Goal: Communication & Community: Answer question/provide support

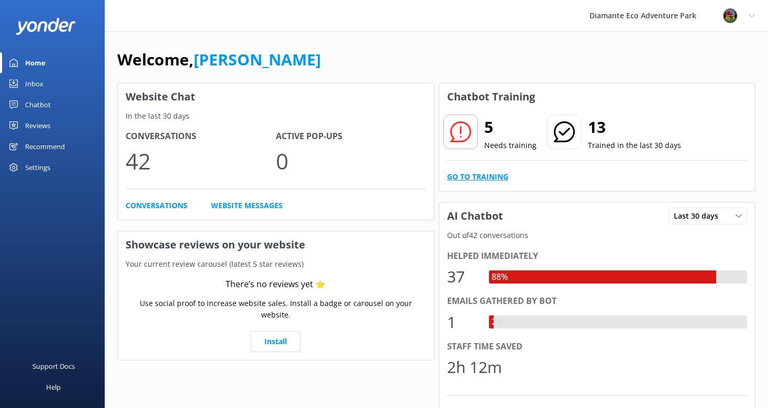
click at [464, 176] on link "Go to Training" at bounding box center [477, 177] width 61 height 12
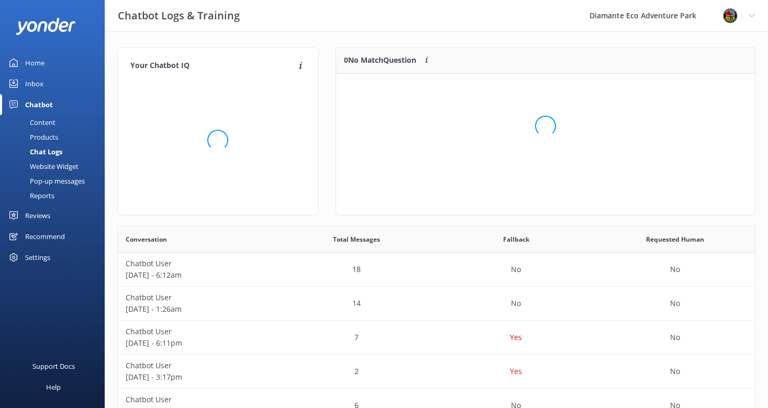
scroll to position [131, 419]
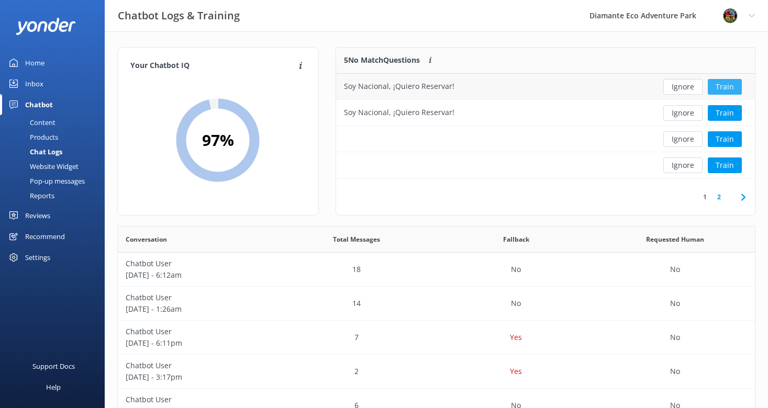
click at [727, 87] on button "Train" at bounding box center [725, 87] width 34 height 16
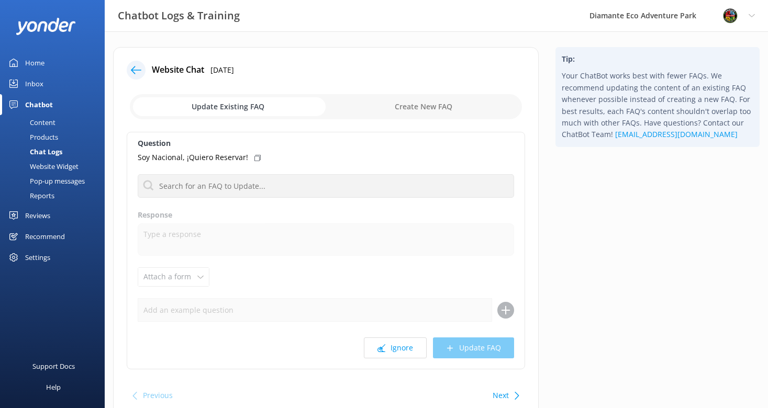
click at [28, 59] on div "Home" at bounding box center [34, 62] width 19 height 21
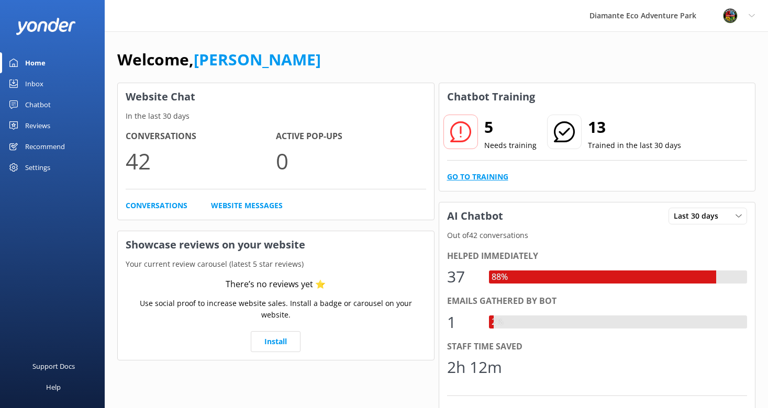
click at [473, 176] on link "Go to Training" at bounding box center [477, 177] width 61 height 12
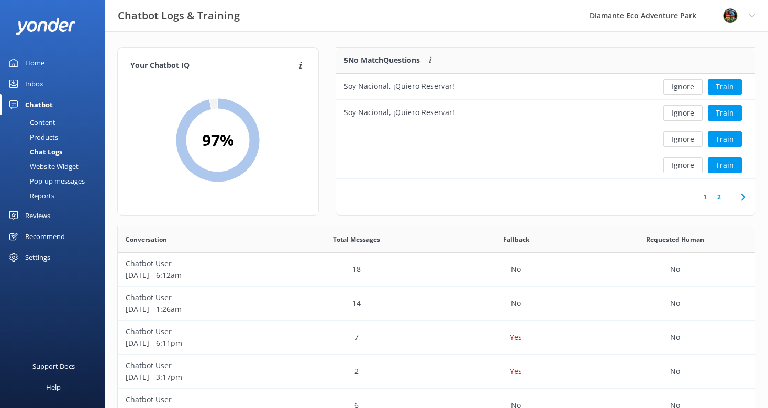
click at [26, 76] on div "Inbox" at bounding box center [34, 83] width 18 height 21
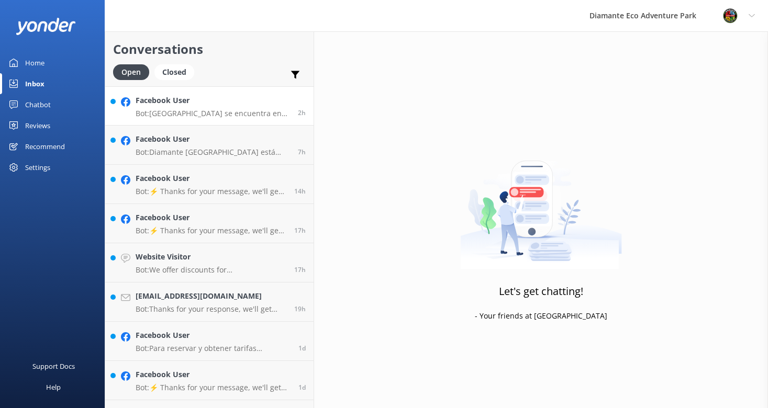
click at [180, 118] on link "Facebook User Bot: Diamante Eco Adventure Park se encuentra en RIU Hotel 350 es…" at bounding box center [209, 105] width 208 height 39
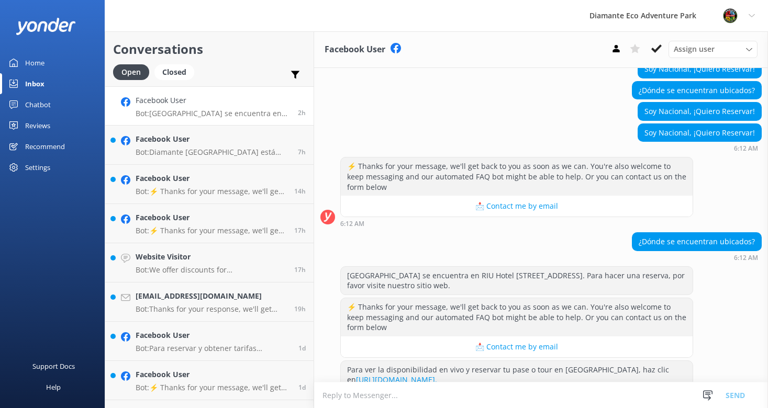
scroll to position [524, 0]
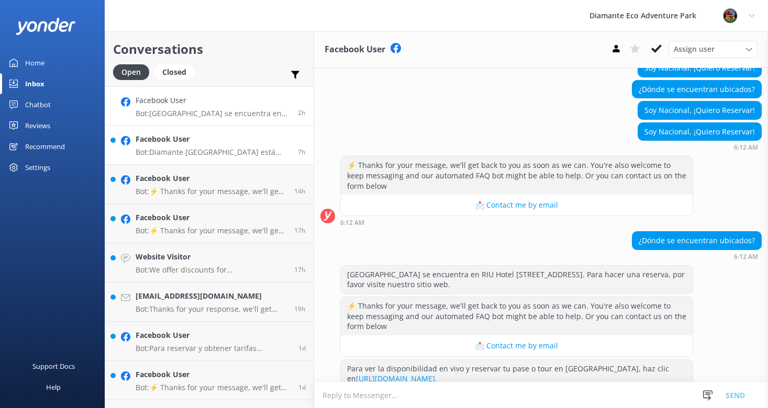
click at [165, 144] on h4 "Facebook User" at bounding box center [213, 140] width 154 height 12
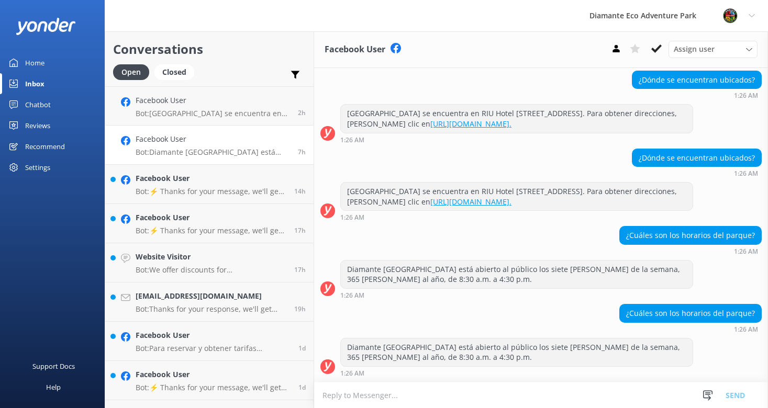
scroll to position [285, 0]
click at [166, 182] on h4 "Facebook User" at bounding box center [211, 179] width 151 height 12
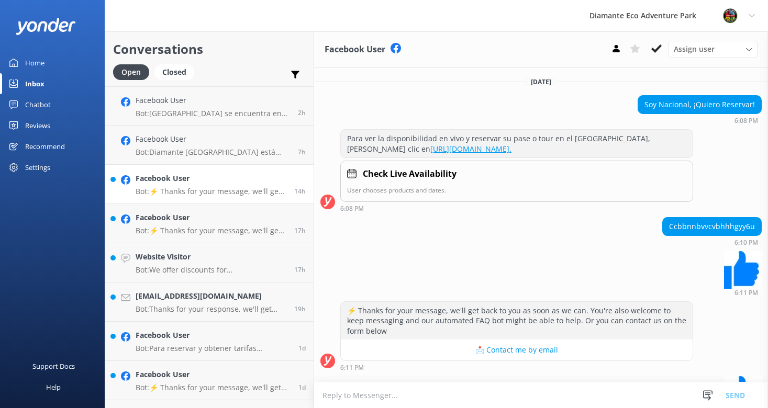
scroll to position [54, 0]
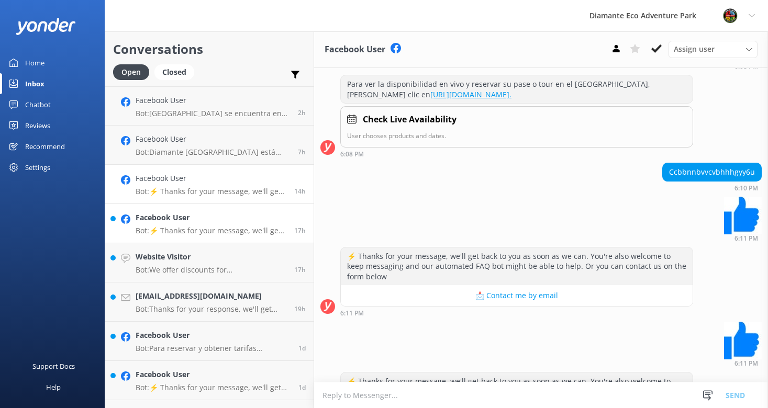
click at [204, 223] on h4 "Facebook User" at bounding box center [211, 218] width 151 height 12
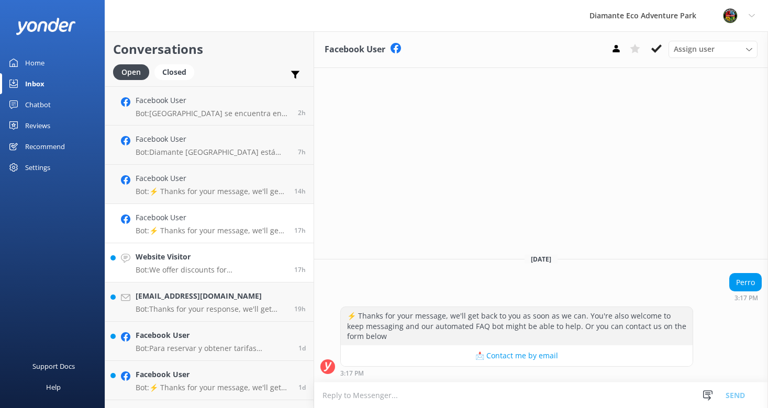
click at [176, 271] on p "Bot: We offer discounts for Costa Rican residents with a valid ID. For more det…" at bounding box center [211, 270] width 151 height 9
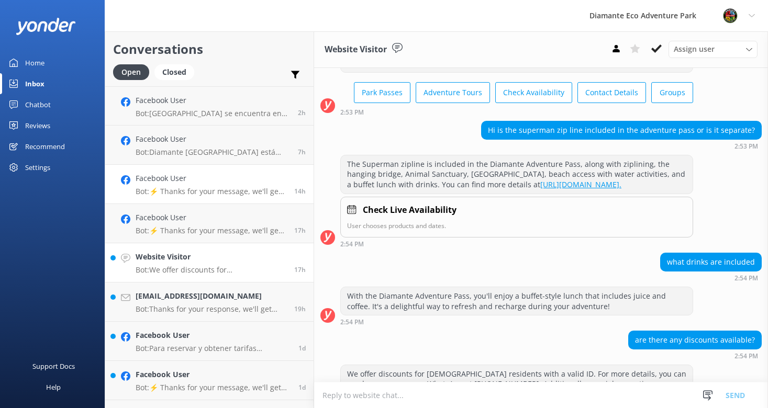
scroll to position [98, 0]
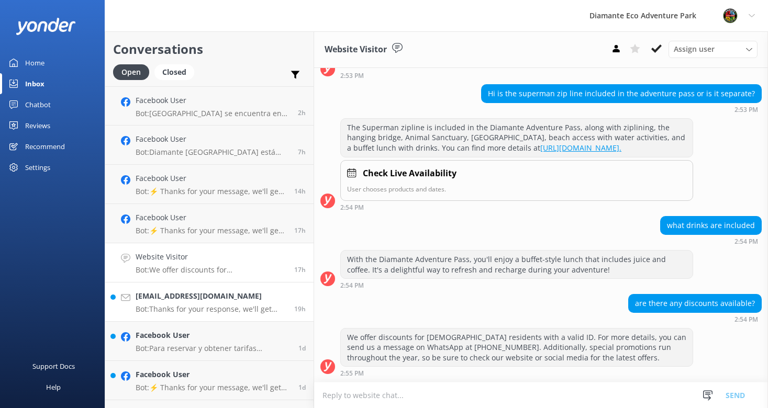
click at [160, 310] on p "Bot: Thanks for your response, we'll get back to you as soon as we can during o…" at bounding box center [211, 309] width 151 height 9
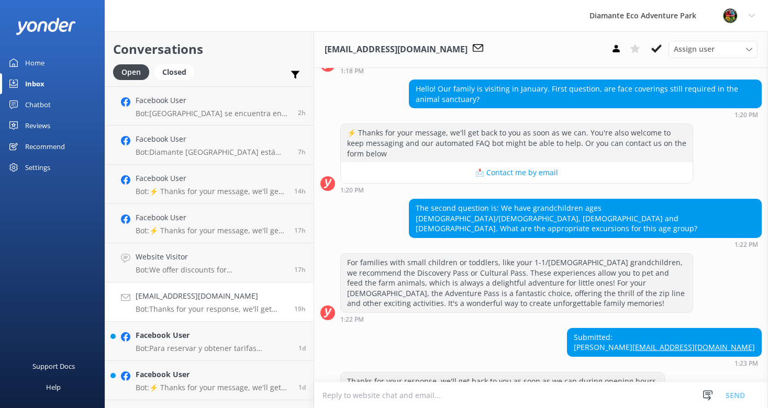
scroll to position [116, 0]
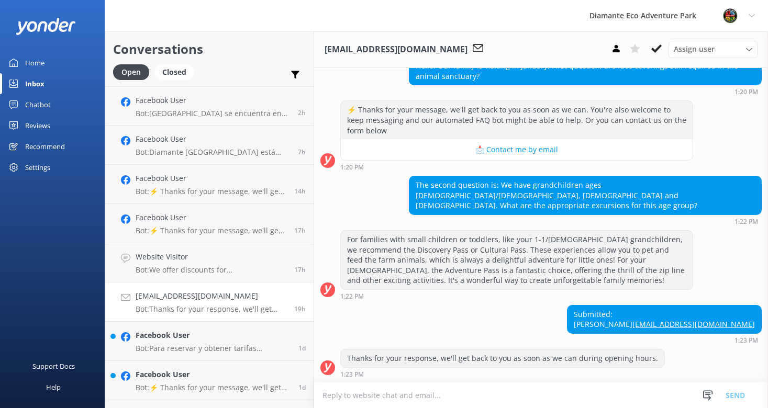
click at [353, 386] on textarea at bounding box center [541, 396] width 454 height 26
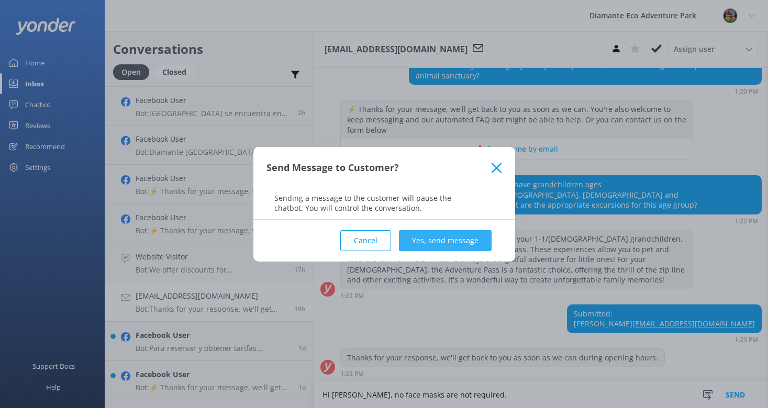
type textarea "Hi Paula, no face masks are not required."
click at [455, 231] on button "Yes, send message" at bounding box center [445, 240] width 93 height 21
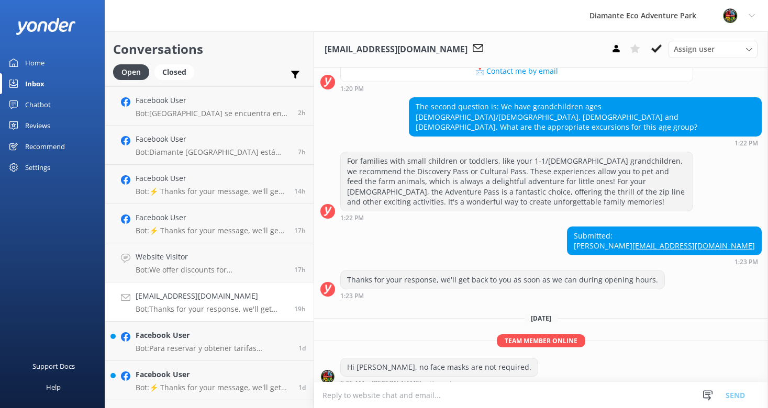
scroll to position [204, 0]
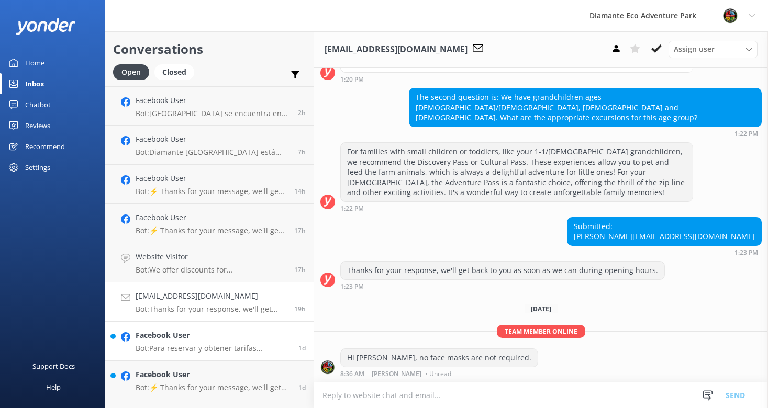
click at [182, 327] on link "Facebook User Bot: Para reservar y obtener tarifas especiales para nacionales, …" at bounding box center [209, 341] width 208 height 39
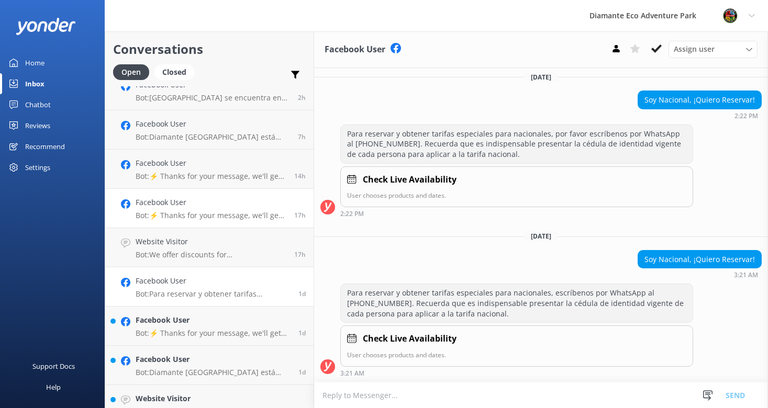
scroll to position [61, 0]
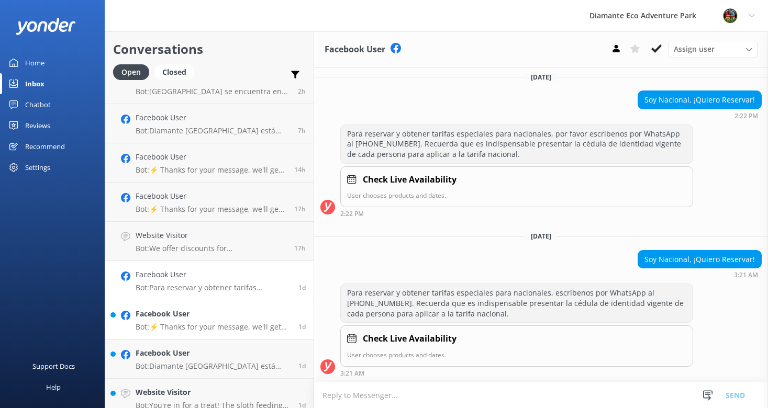
click at [174, 316] on h4 "Facebook User" at bounding box center [213, 314] width 155 height 12
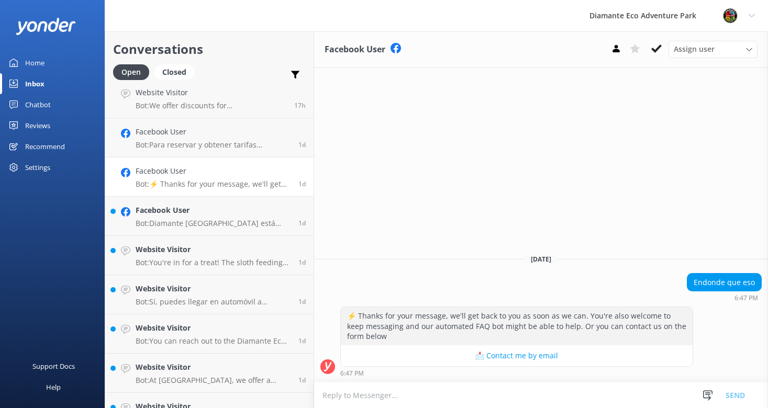
scroll to position [204, 0]
click at [340, 396] on textarea at bounding box center [541, 396] width 454 height 26
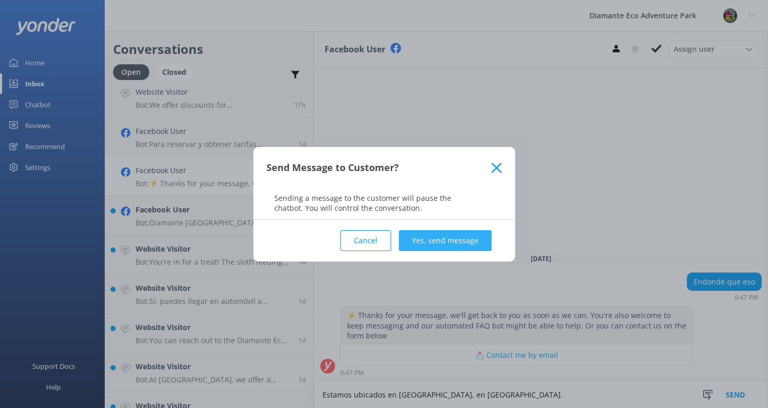
type textarea "Estamos ubicados en Playa Matapalo, en Sardinal de Guanacaste."
click at [455, 238] on button "Yes, send message" at bounding box center [445, 240] width 93 height 21
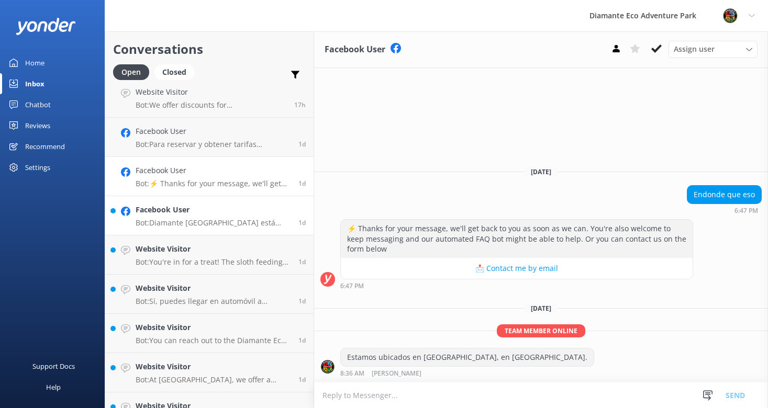
click at [216, 217] on div "Facebook User Bot: Diamante Eco Adventure Park está abierto al público los siet…" at bounding box center [213, 215] width 155 height 23
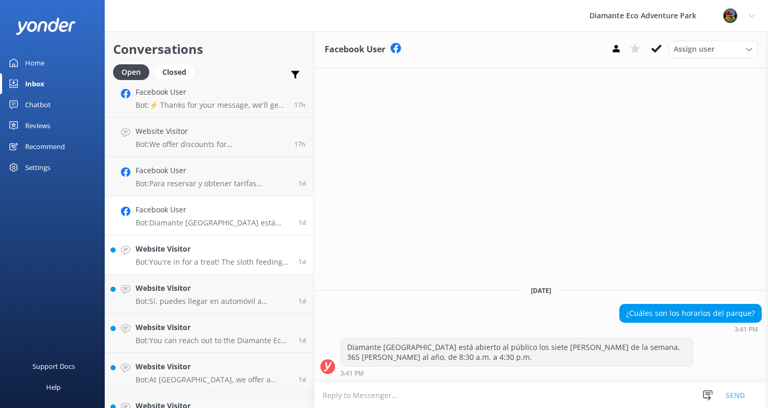
click at [198, 263] on p "Bot: You're in for a treat! The sloth feedings at our Animal Sanctuary happen d…" at bounding box center [213, 262] width 155 height 9
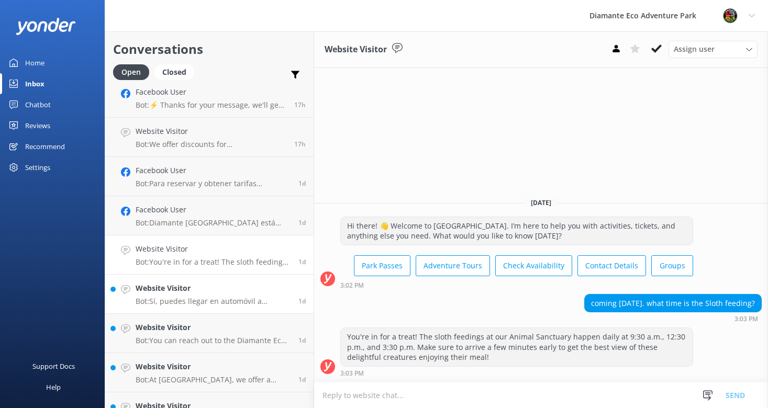
click at [156, 290] on h4 "Website Visitor" at bounding box center [213, 289] width 155 height 12
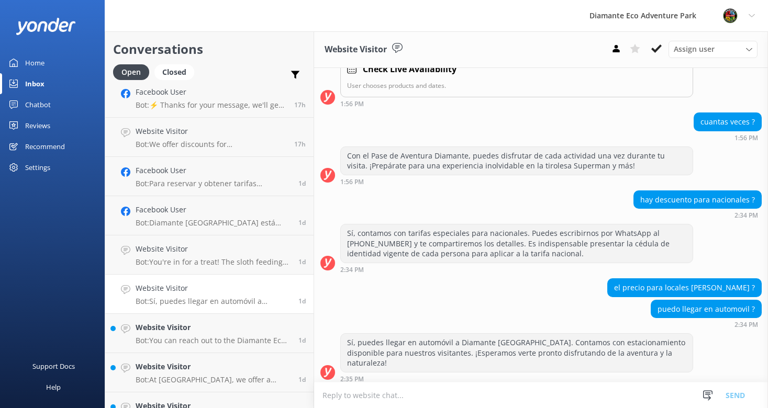
scroll to position [208, 0]
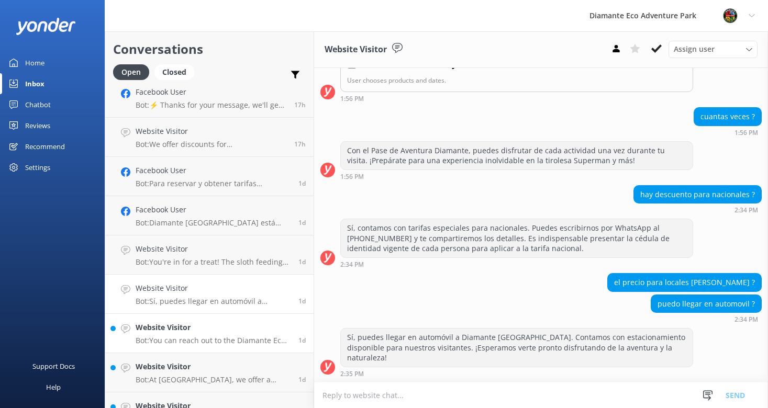
click at [154, 325] on h4 "Website Visitor" at bounding box center [213, 328] width 155 height 12
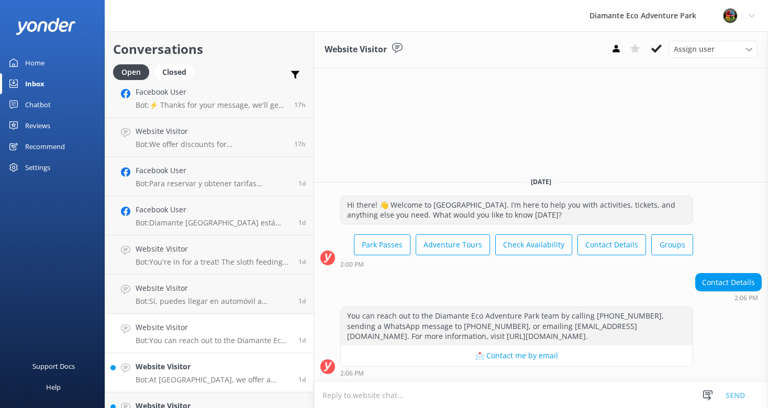
click at [179, 374] on div "Website Visitor Bot: At Diamante Eco Adventure Park, we offer a variety of thri…" at bounding box center [213, 372] width 155 height 23
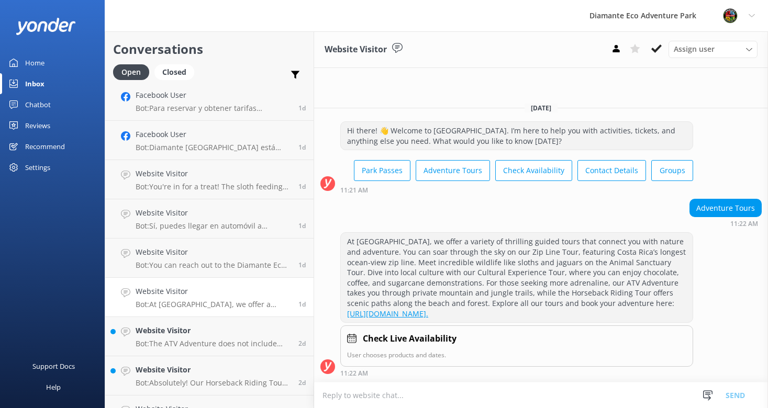
scroll to position [292, 0]
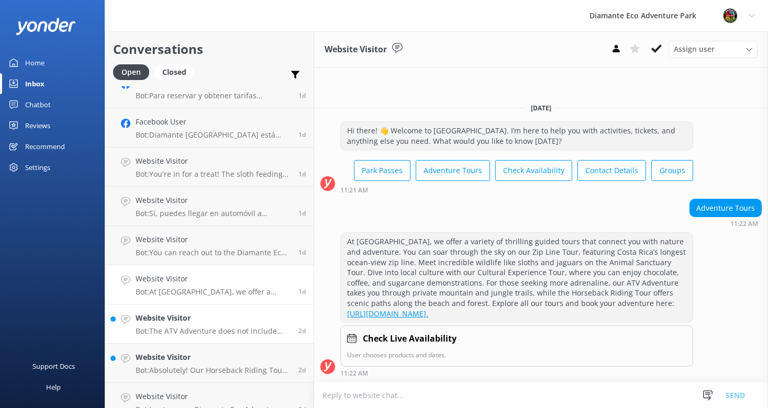
click at [181, 330] on p "Bot: The ATV Adventure does not include access to the Animal Sanctuary. However…" at bounding box center [213, 331] width 155 height 9
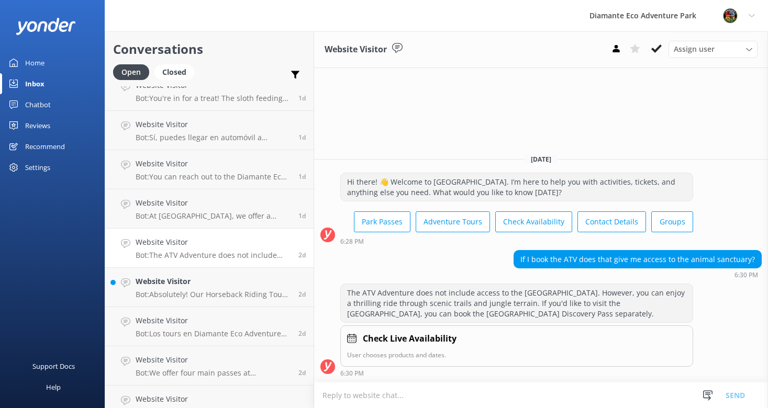
scroll to position [373, 0]
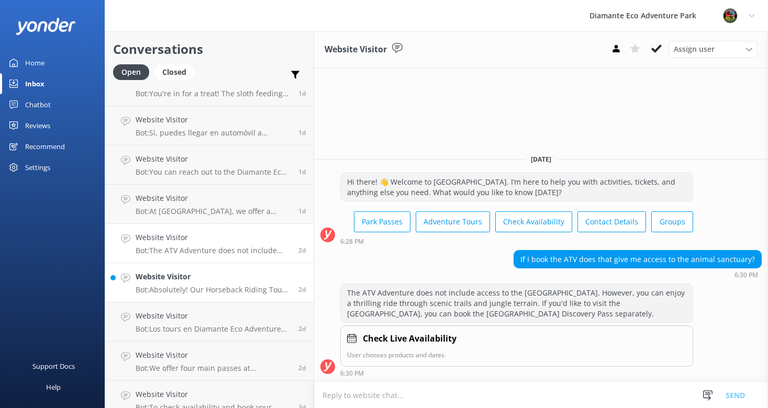
click at [182, 283] on div "Website Visitor Bot: Absolutely! Our Horseback Riding Tour is a serene journey …" at bounding box center [213, 282] width 155 height 23
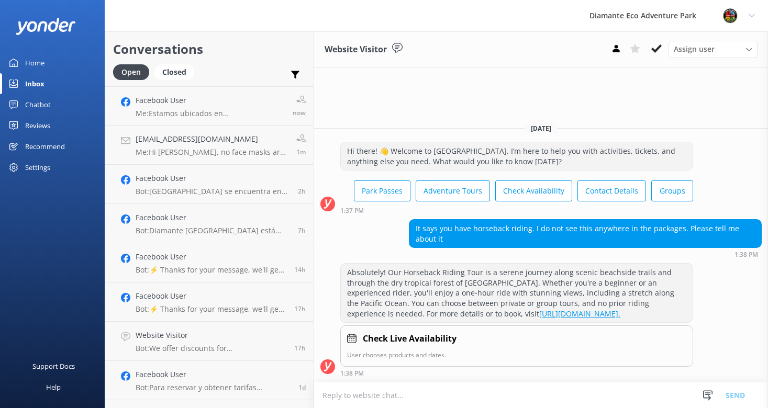
click at [51, 57] on link "Home" at bounding box center [52, 62] width 105 height 21
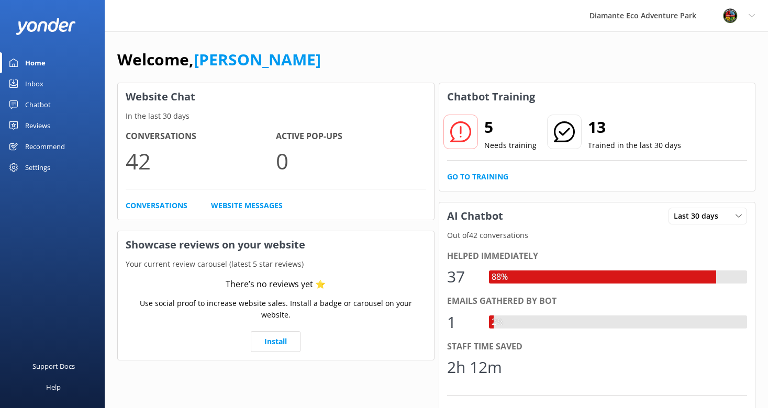
click at [25, 67] on link "Home" at bounding box center [52, 62] width 105 height 21
